Goal: Check status: Check status

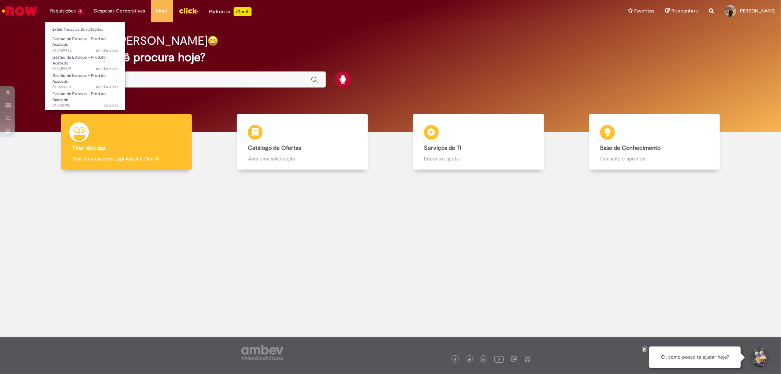
click at [63, 25] on li "Exibir Todas as Solicitações" at bounding box center [85, 29] width 81 height 10
click at [60, 26] on link "Exibir Todas as Solicitações" at bounding box center [85, 30] width 81 height 8
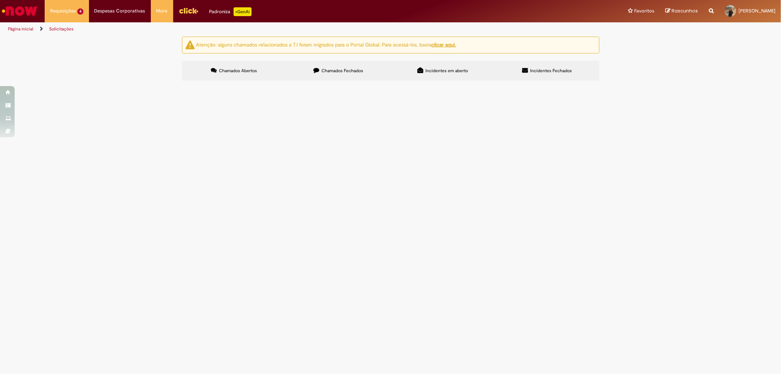
click at [0, 0] on span "Em Tratamento" at bounding box center [0, 0] width 0 height 0
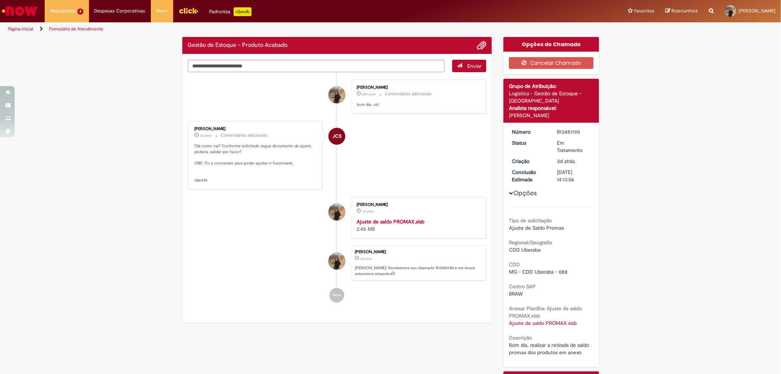
click at [12, 8] on img "Ir para a Homepage" at bounding box center [20, 11] width 38 height 15
